Goal: Navigation & Orientation: Find specific page/section

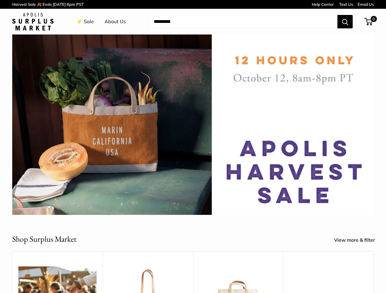
click at [193, 4] on td "Harvest Sale 🍂 Ends [DATE] 8pm PST" at bounding box center [108, 4] width 193 height 9
click at [193, 22] on input "Search..." at bounding box center [243, 21] width 188 height 13
click at [242, 22] on input "Search..." at bounding box center [243, 21] width 188 height 13
click at [193, 4] on td "Help Center Text Us Email Us" at bounding box center [281, 4] width 185 height 9
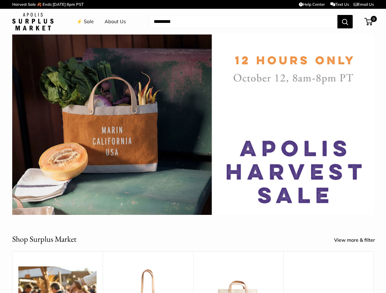
click at [193, 22] on input "Search..." at bounding box center [243, 21] width 188 height 13
click at [242, 22] on input "Search..." at bounding box center [243, 21] width 188 height 13
